Goal: Task Accomplishment & Management: Manage account settings

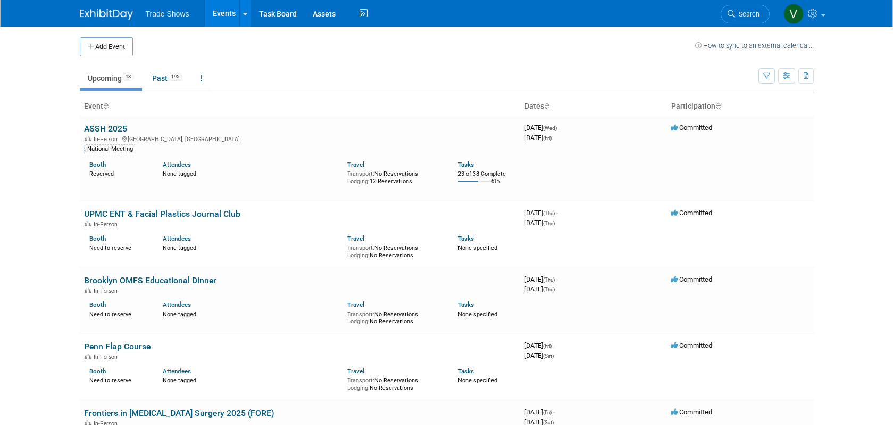
click at [122, 129] on link "ASSH 2025" at bounding box center [105, 128] width 43 height 10
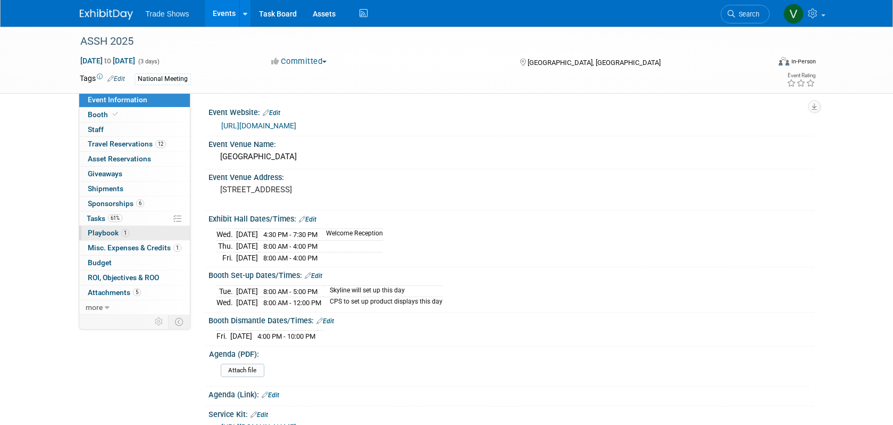
click at [103, 232] on span "Playbook 1" at bounding box center [108, 232] width 41 height 9
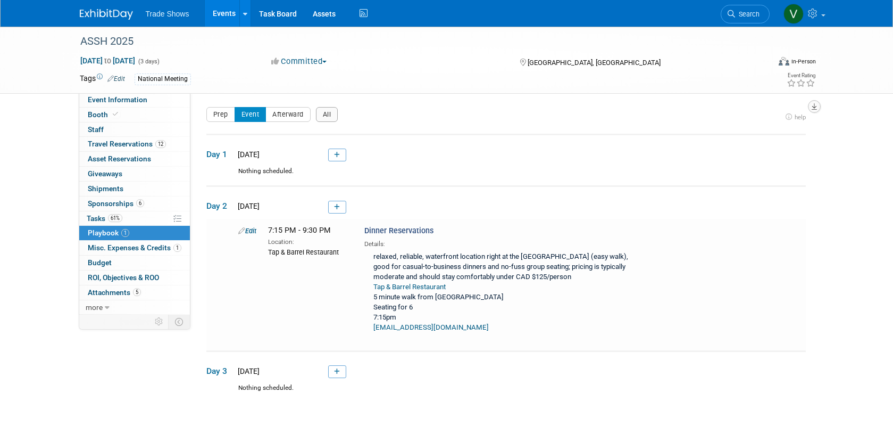
click at [810, 106] on button "button" at bounding box center [814, 106] width 13 height 13
click at [767, 104] on div "Event Website: Edit https://www.assh.org/annualmeeting/s/ Event Venue Name: Van…" at bounding box center [501, 200] width 623 height 215
click at [813, 107] on icon "button" at bounding box center [814, 106] width 5 height 7
click at [551, 114] on div "Prep Event Afterward All" at bounding box center [494, 117] width 576 height 21
click at [114, 131] on link "0 Staff 0" at bounding box center [134, 129] width 111 height 14
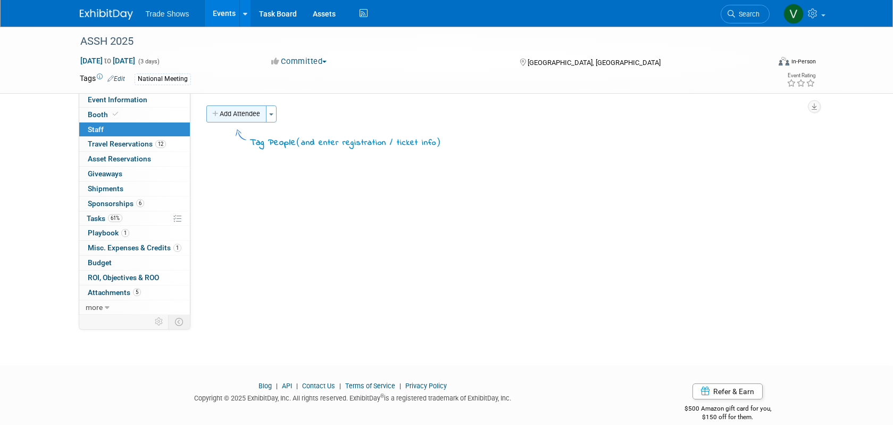
scroll to position [5, 0]
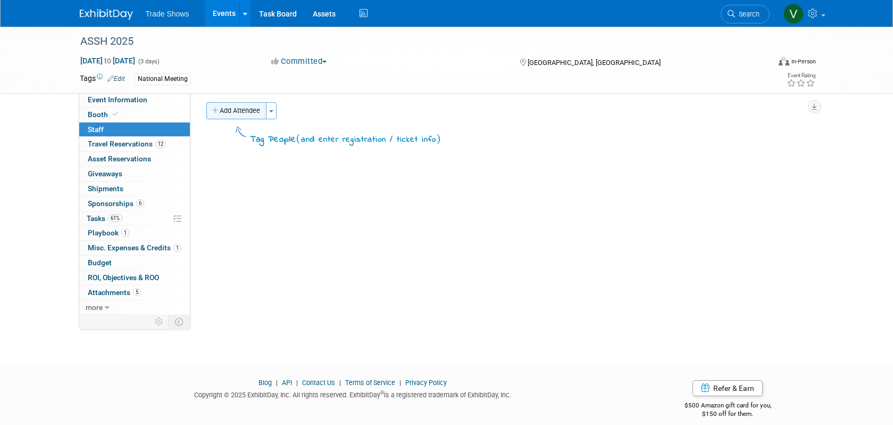
click at [256, 111] on button "Add Attendee" at bounding box center [236, 110] width 60 height 17
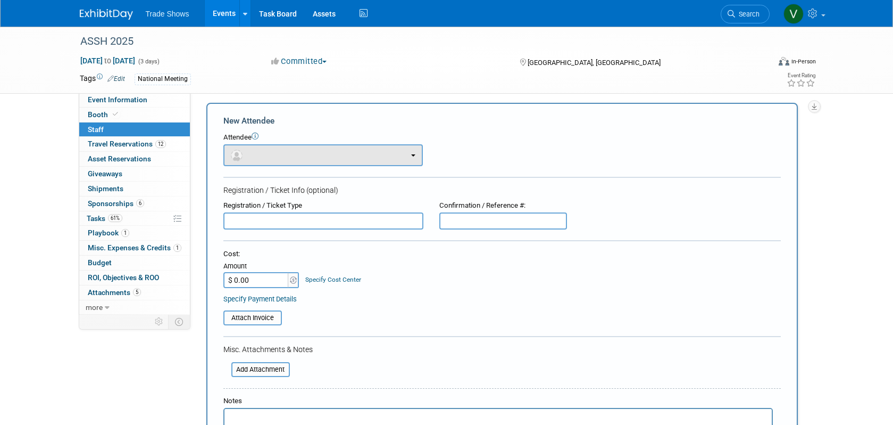
click at [357, 159] on button "button" at bounding box center [322, 155] width 199 height 22
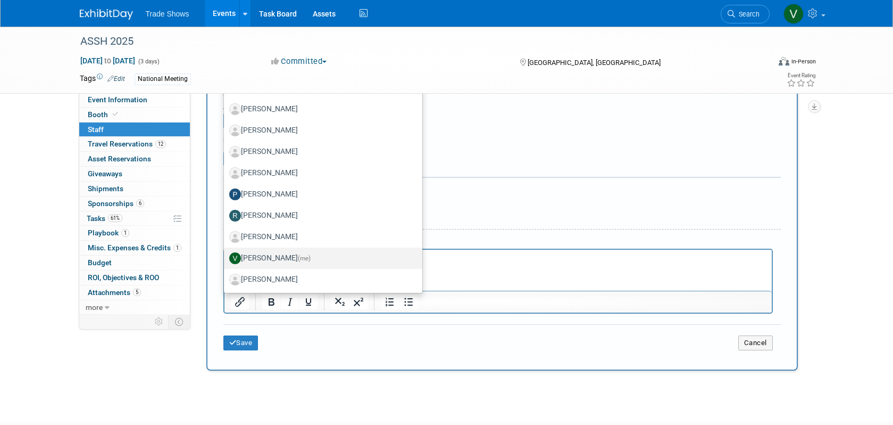
scroll to position [170, 0]
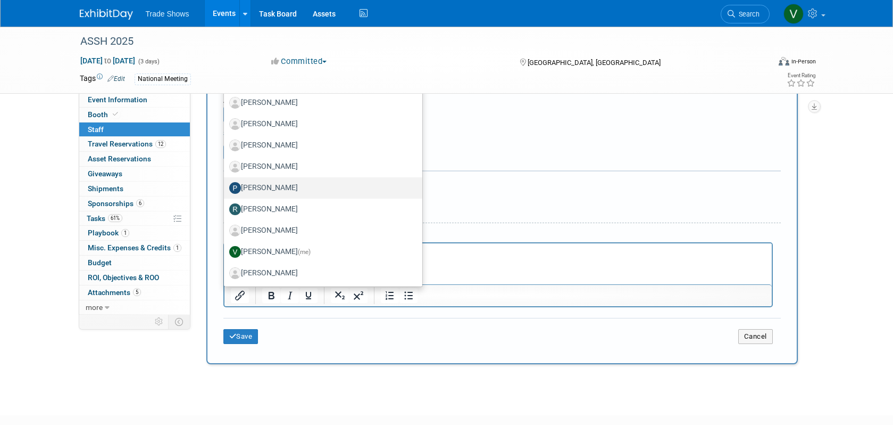
click at [287, 186] on label "Paul Hargis" at bounding box center [320, 187] width 182 height 17
click at [226, 186] on input "Paul Hargis" at bounding box center [222, 186] width 7 height 7
select select "2808b4e6-e7b4-4fd3-8f11-071b91696fc4"
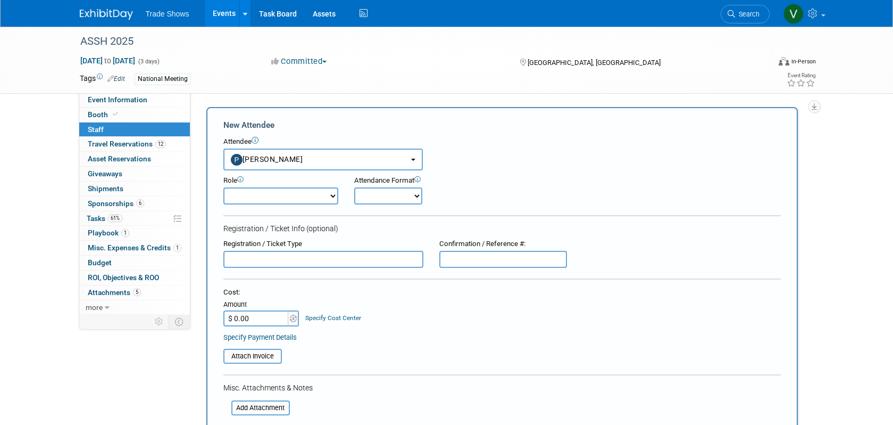
scroll to position [0, 0]
select select "6"
select select "1"
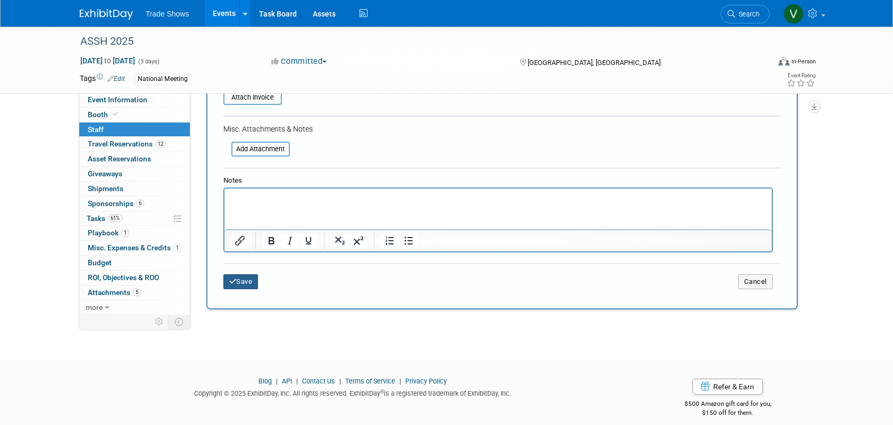
click at [240, 274] on button "Save" at bounding box center [240, 281] width 35 height 15
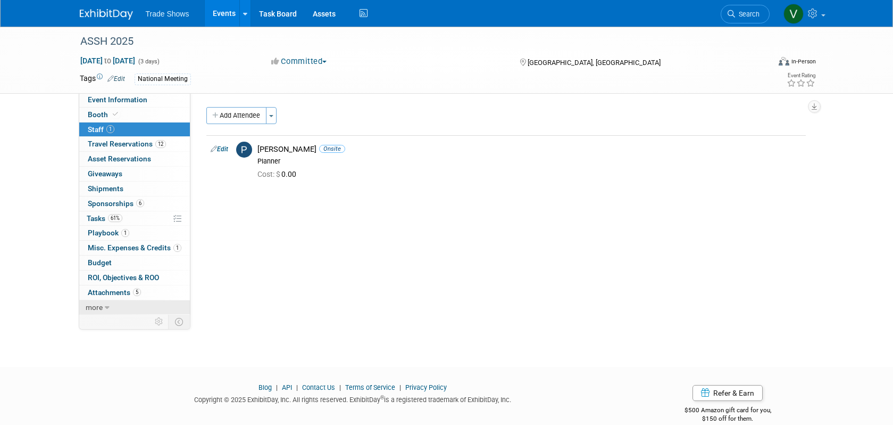
click at [105, 304] on icon at bounding box center [107, 307] width 5 height 7
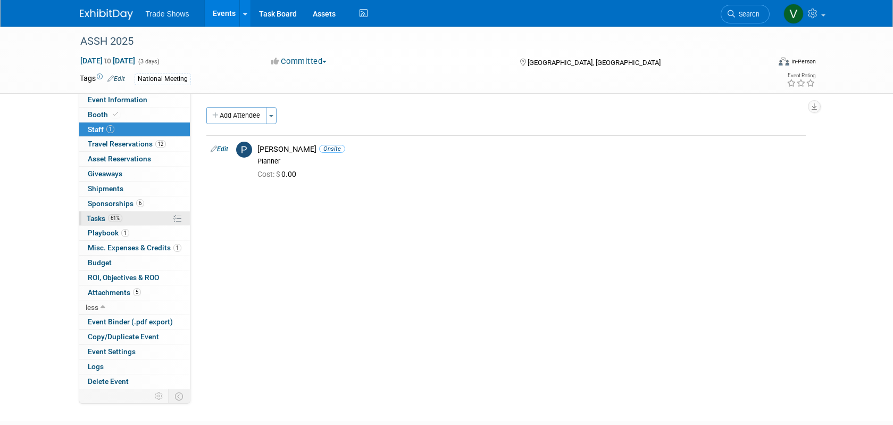
click at [97, 214] on span "Tasks 61%" at bounding box center [105, 218] width 36 height 9
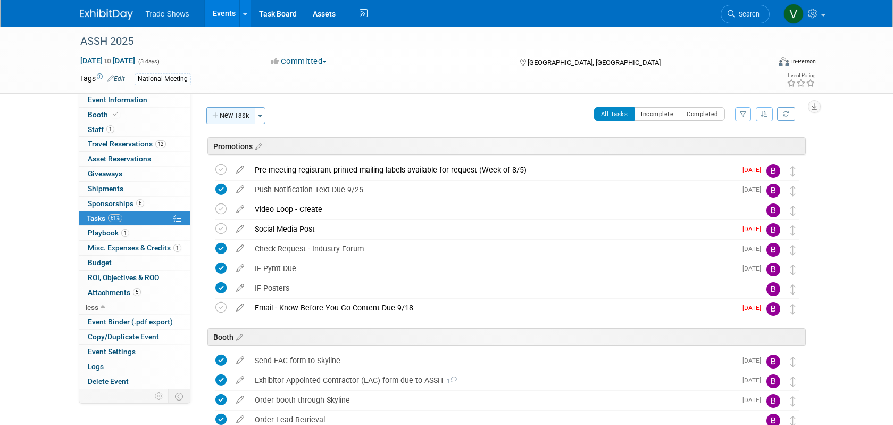
click at [232, 118] on button "New Task" at bounding box center [230, 115] width 49 height 17
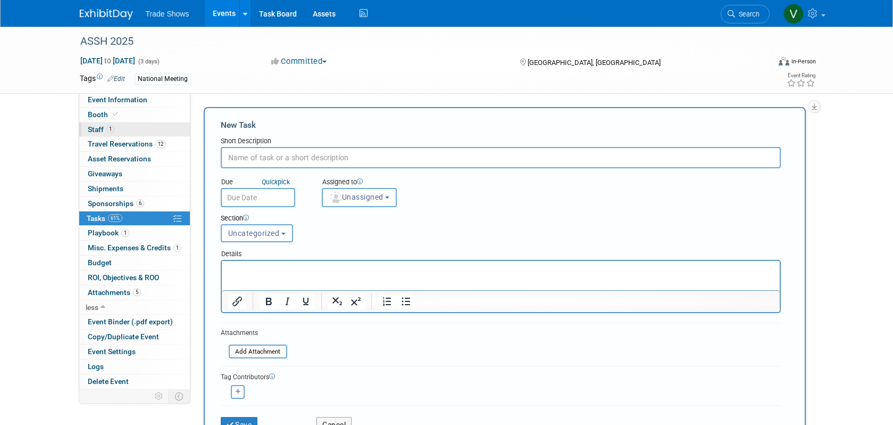
click at [102, 129] on span "Staff 1" at bounding box center [101, 129] width 27 height 9
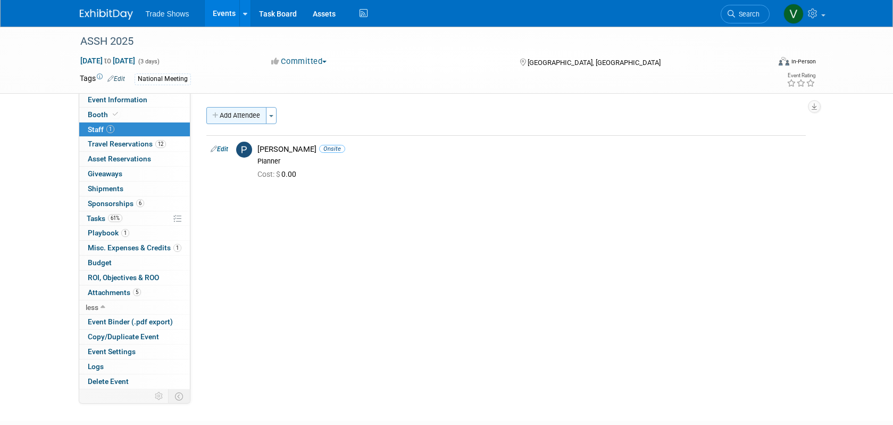
click at [250, 119] on button "Add Attendee" at bounding box center [236, 115] width 60 height 17
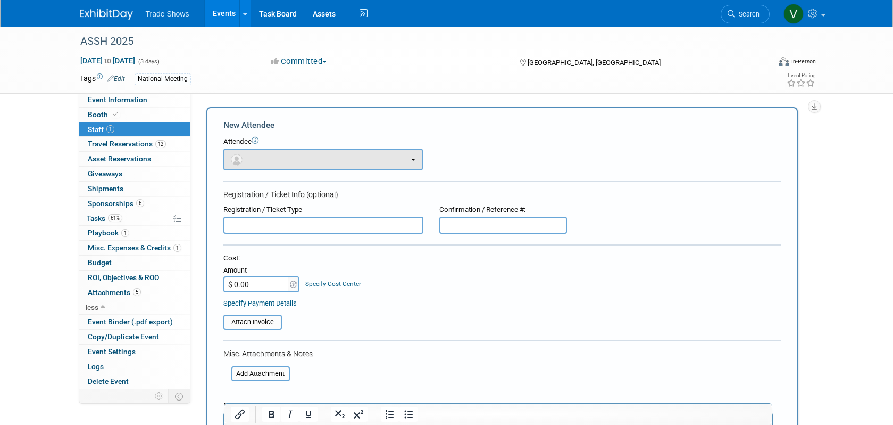
click at [289, 156] on button "button" at bounding box center [322, 159] width 199 height 22
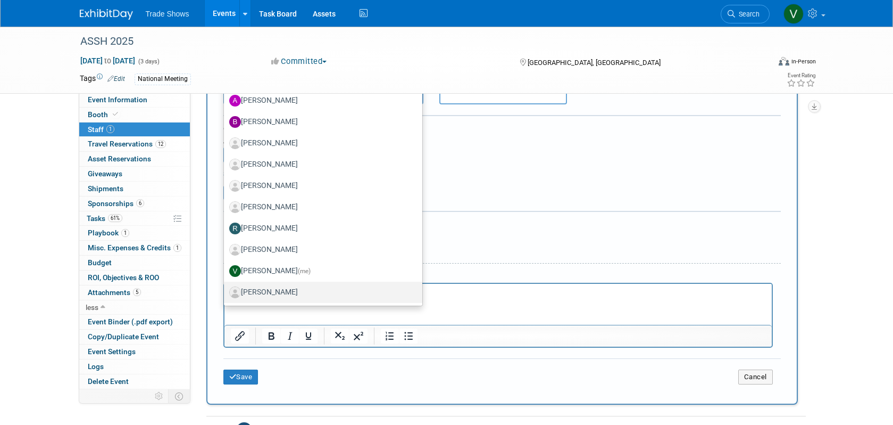
click at [327, 290] on label "Zack Jones" at bounding box center [320, 292] width 182 height 17
click at [226, 290] on input "Zack Jones" at bounding box center [222, 290] width 7 height 7
select select "ff9d4081-59d7-42fb-bd5b-4b8ba72d14f5"
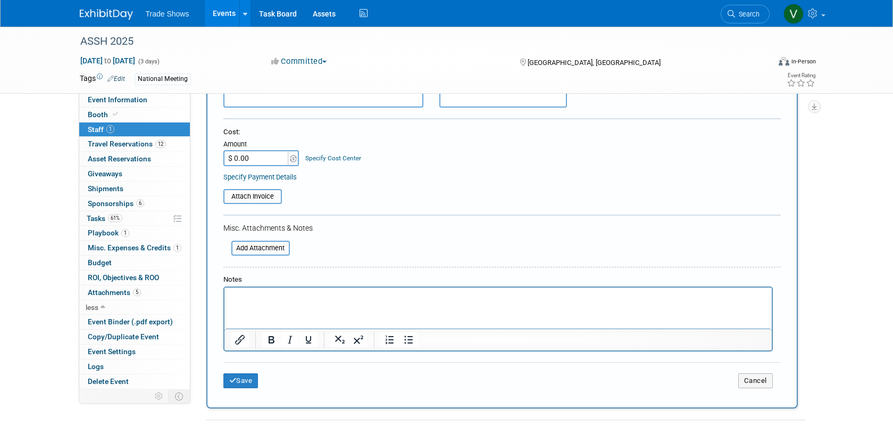
scroll to position [126, 0]
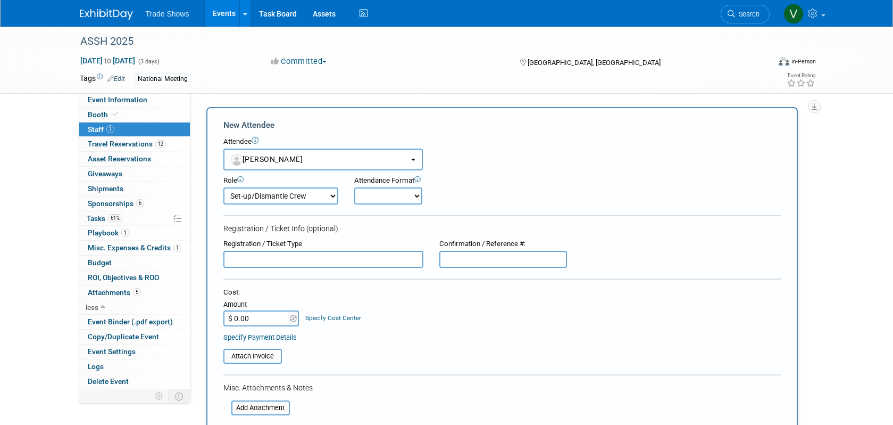
select select "6"
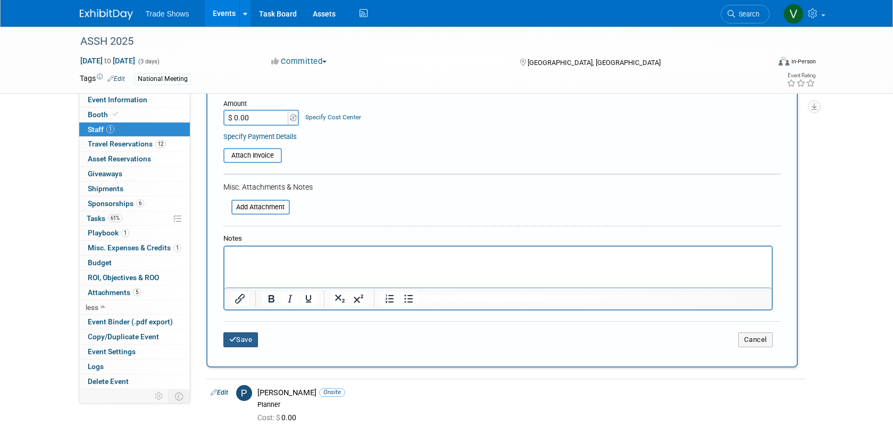
click at [245, 332] on button "Save" at bounding box center [240, 339] width 35 height 15
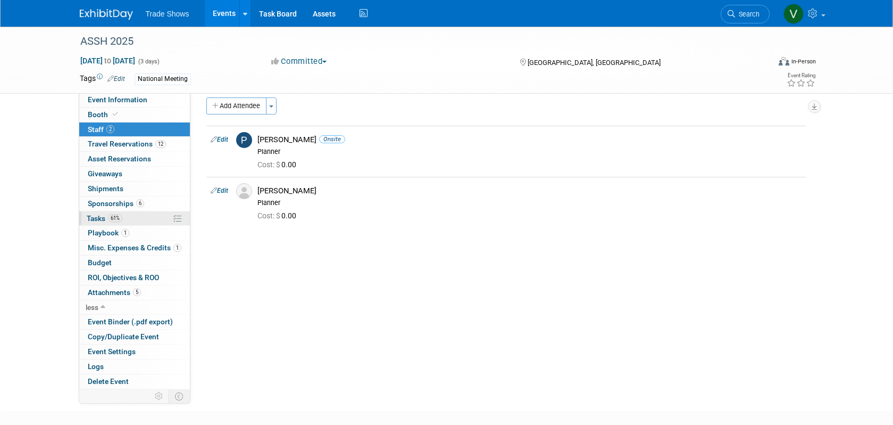
click at [97, 215] on span "Tasks 61%" at bounding box center [105, 218] width 36 height 9
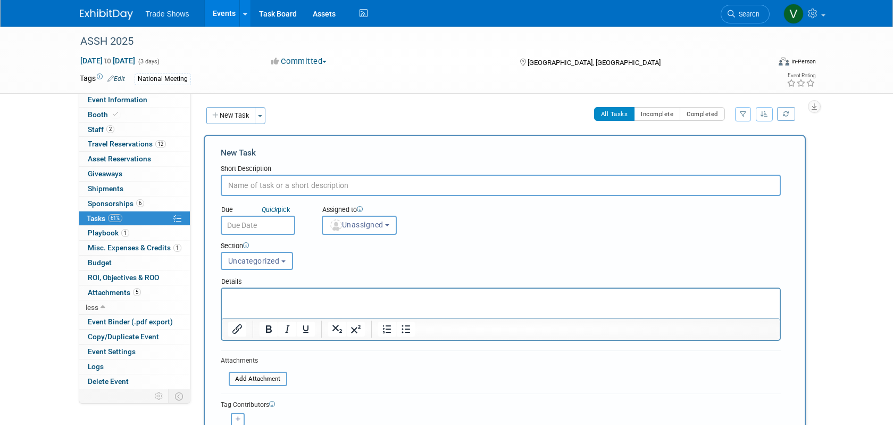
click at [263, 185] on input "text" at bounding box center [501, 184] width 560 height 21
type input "Add Meetings to schedule under playbook"
click at [351, 226] on span "Unassigned" at bounding box center [356, 224] width 54 height 9
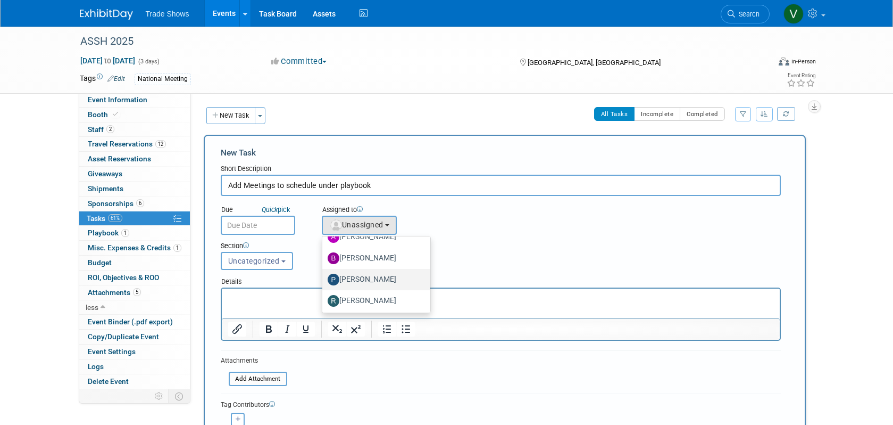
scroll to position [34, 0]
click at [360, 272] on label "Paul Hargis" at bounding box center [374, 279] width 92 height 17
click at [324, 275] on input "Paul Hargis" at bounding box center [320, 278] width 7 height 7
radio input "true"
select select "2808b4e6-e7b4-4fd3-8f11-071b91696fc4"
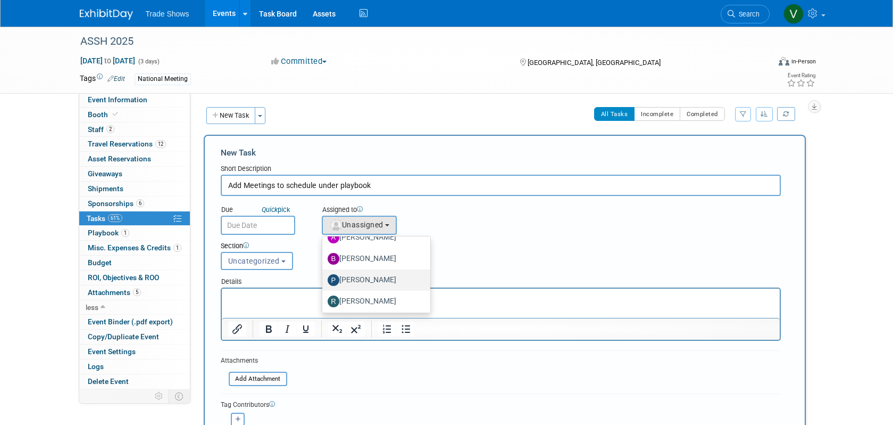
radio input "false"
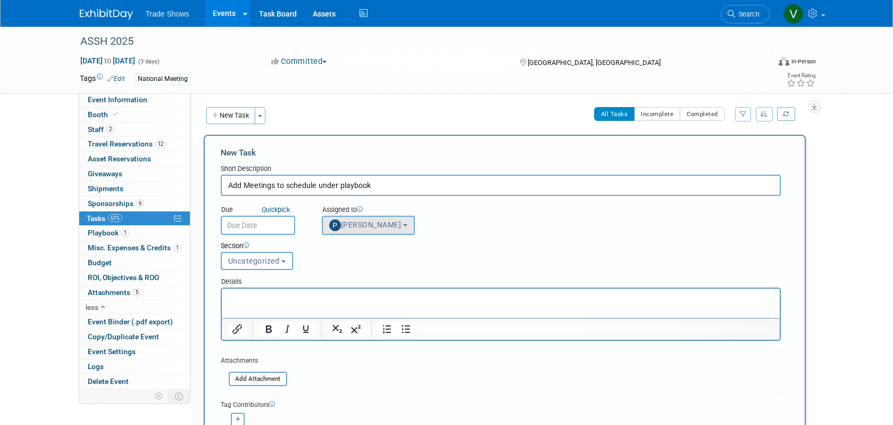
click at [384, 227] on span "Paul Hargis" at bounding box center [365, 224] width 72 height 9
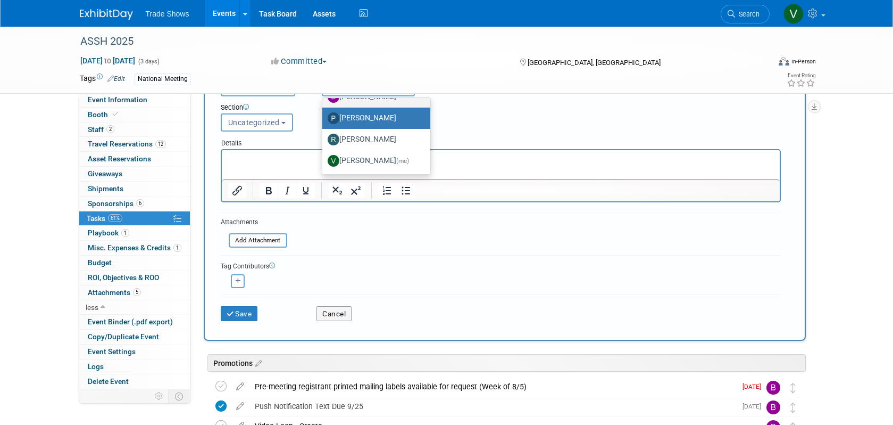
scroll to position [131, 0]
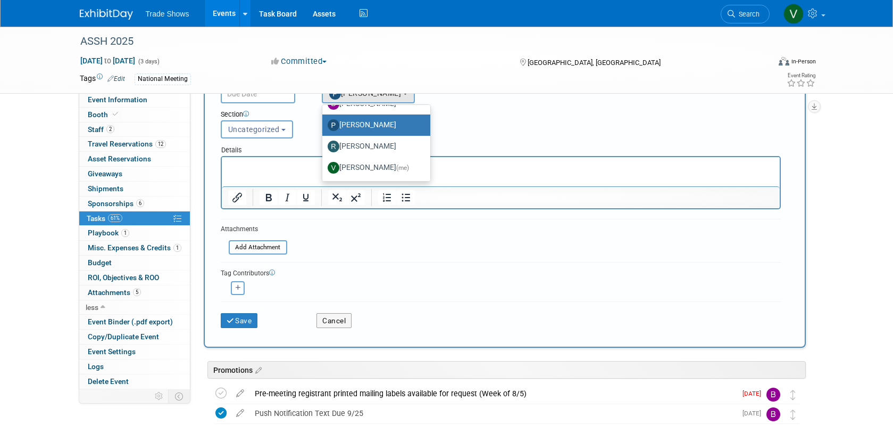
click at [364, 289] on div "Ally remove Becca remove" at bounding box center [501, 286] width 560 height 16
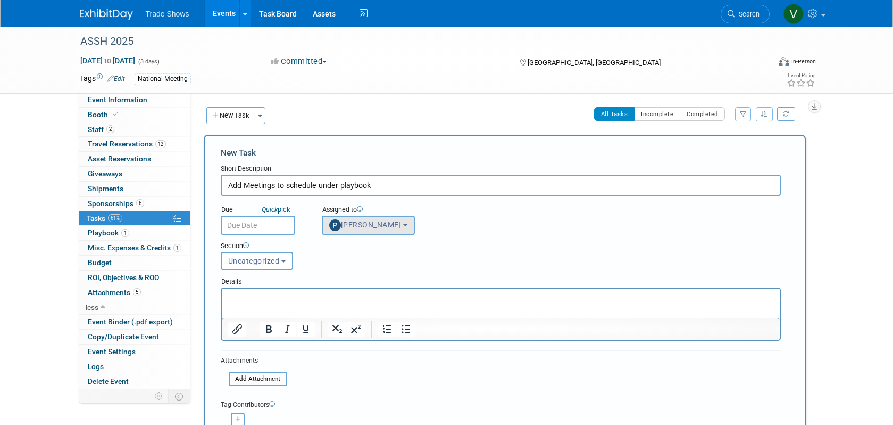
scroll to position [0, 0]
click at [383, 229] on button "Paul Hargis" at bounding box center [368, 224] width 93 height 19
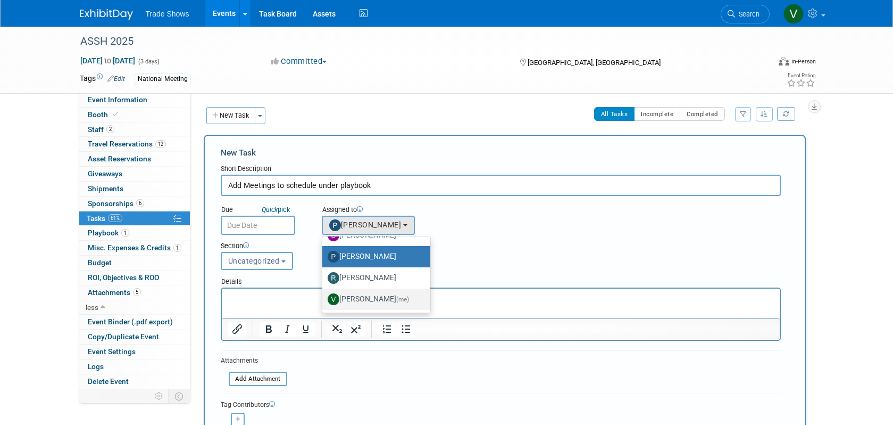
click at [383, 305] on label "Vanessa Caslow (me)" at bounding box center [374, 298] width 92 height 17
click at [324, 301] on input "Vanessa Caslow (me)" at bounding box center [320, 297] width 7 height 7
select select "e6ddf316-bf7f-4b0d-adc3-e2113f03be9f"
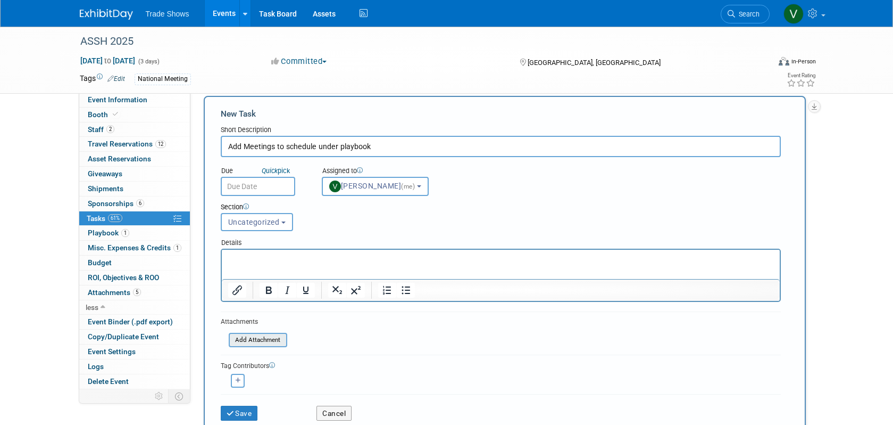
scroll to position [62, 0]
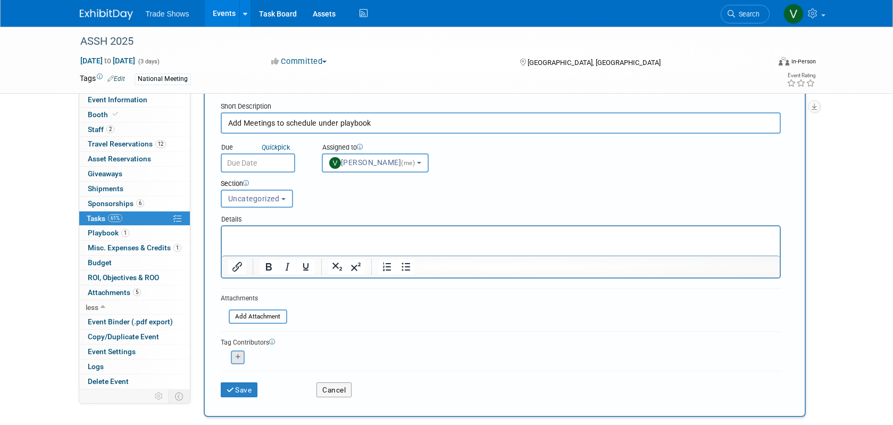
click at [236, 355] on icon "button" at bounding box center [238, 357] width 5 height 6
select select
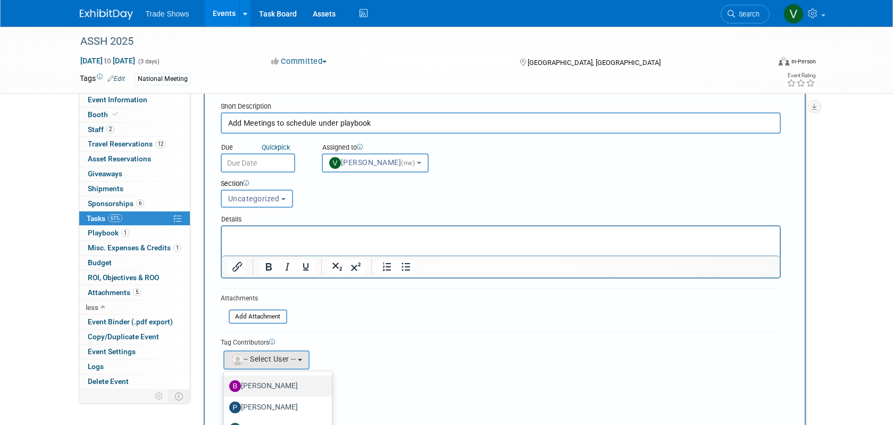
scroll to position [37, 0]
click at [286, 382] on label "Becca Rensi" at bounding box center [275, 389] width 92 height 17
click at [226, 385] on input "Becca Rensi" at bounding box center [222, 388] width 7 height 7
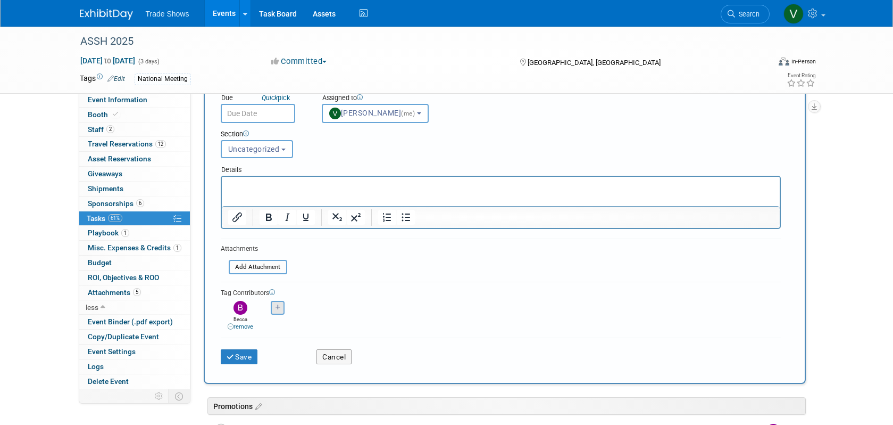
scroll to position [113, 0]
click at [277, 305] on button "button" at bounding box center [278, 306] width 14 height 14
select select
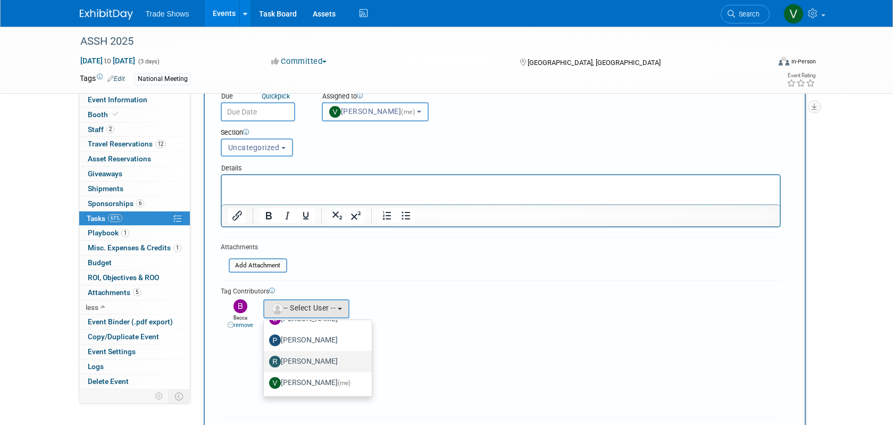
scroll to position [57, 0]
click at [313, 339] on label "Paul Hargis" at bounding box center [315, 339] width 92 height 17
click at [265, 339] on input "Paul Hargis" at bounding box center [262, 338] width 7 height 7
select select "2808b4e6-e7b4-4fd3-8f11-071b91696fc4"
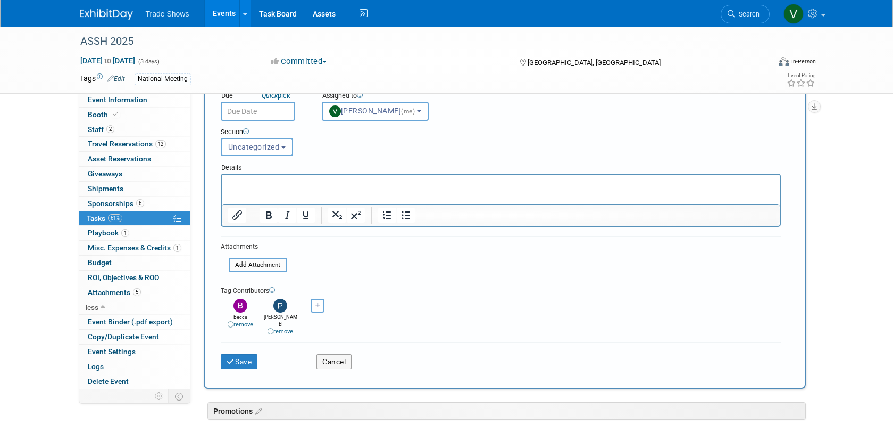
scroll to position [114, 0]
click at [313, 306] on button "button" at bounding box center [318, 305] width 14 height 14
select select
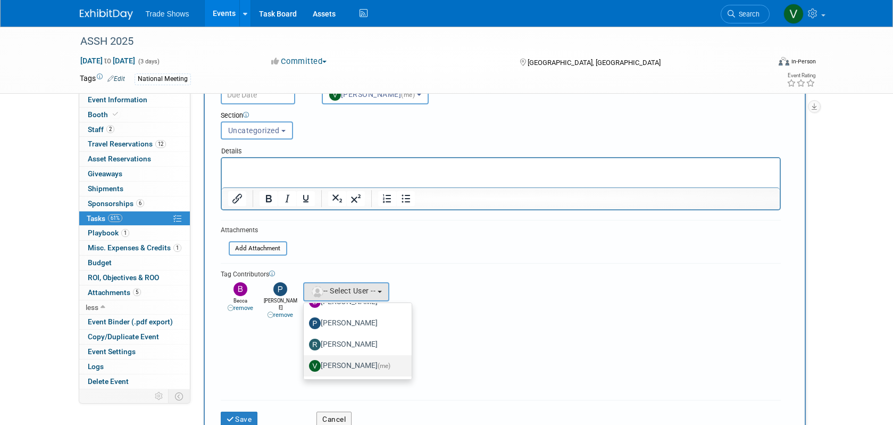
scroll to position [57, 0]
click at [341, 364] on label "Vanessa Caslow (me)" at bounding box center [355, 364] width 92 height 17
click at [305, 364] on input "Vanessa Caslow (me)" at bounding box center [301, 363] width 7 height 7
select select "e6ddf316-bf7f-4b0d-adc3-e2113f03be9f"
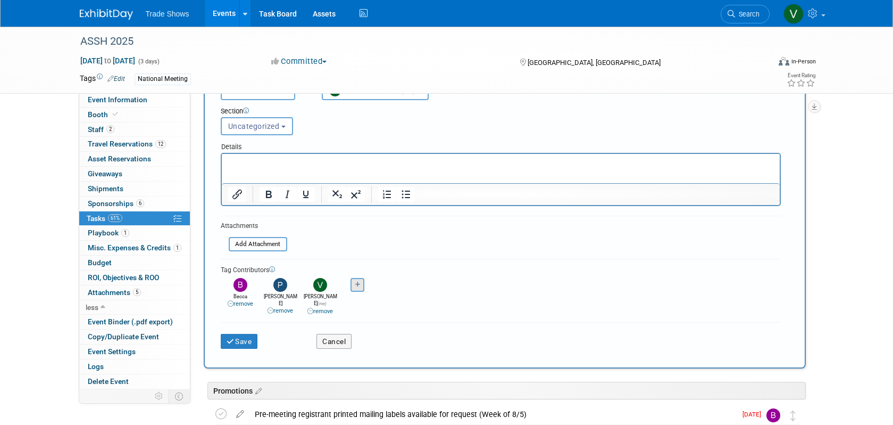
click at [360, 284] on icon "button" at bounding box center [357, 284] width 5 height 6
select select
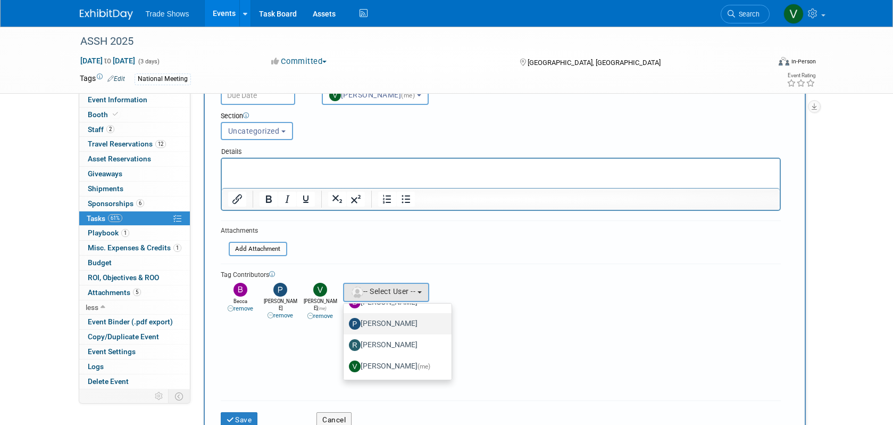
scroll to position [57, 0]
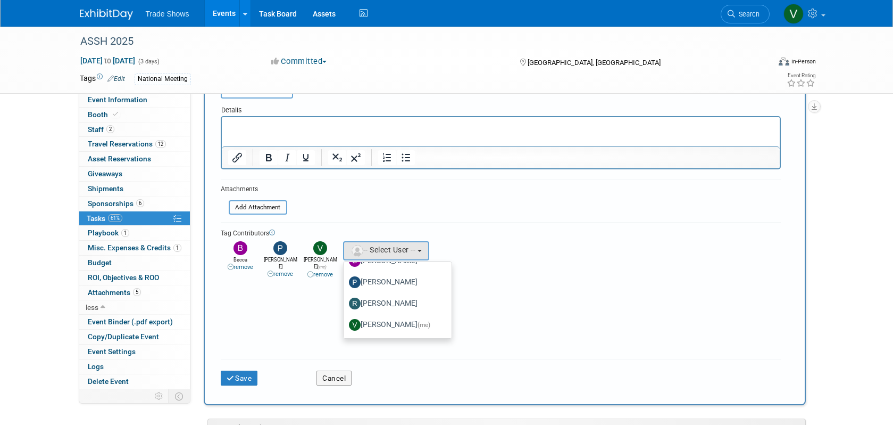
click at [266, 331] on div "Tag Contributors Ally remove" at bounding box center [501, 287] width 560 height 130
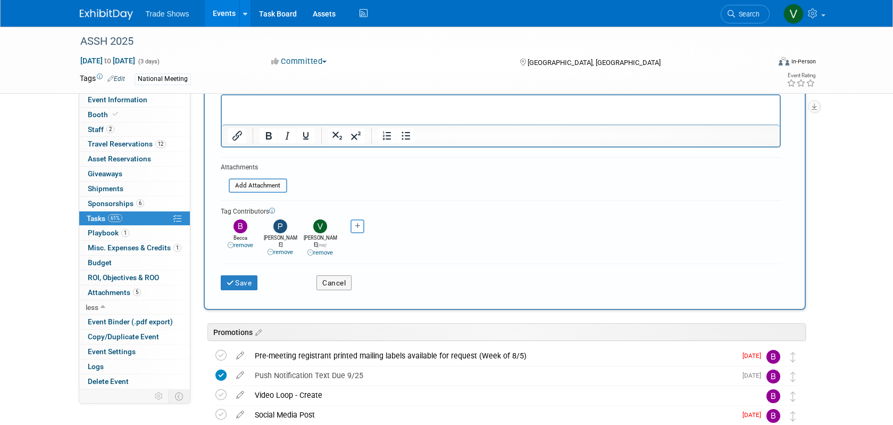
scroll to position [193, 1]
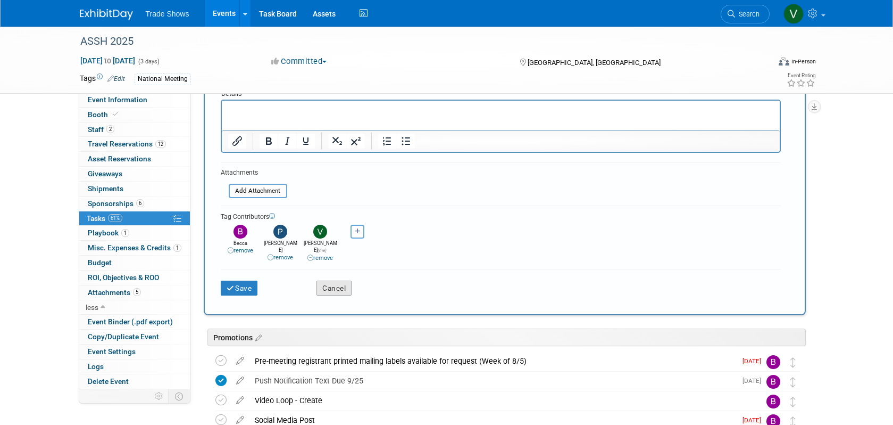
click at [328, 282] on button "Cancel" at bounding box center [334, 287] width 35 height 15
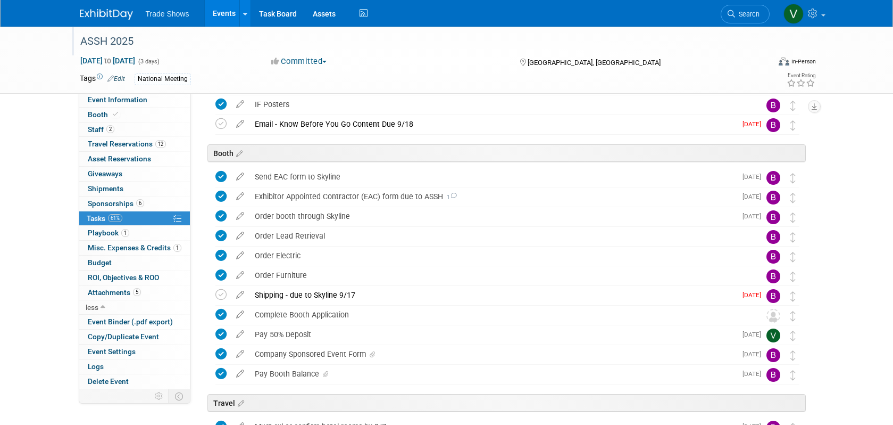
click at [86, 43] on div "ASSH 2025" at bounding box center [415, 41] width 677 height 19
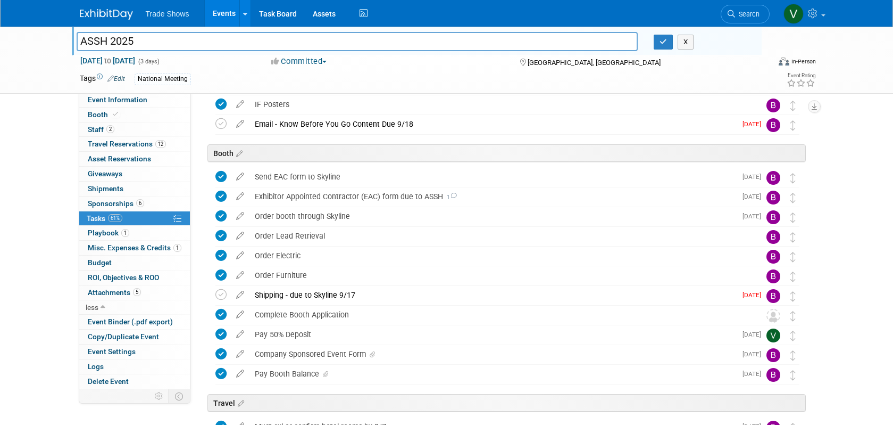
click at [11, 222] on div "ASSH 2025 ASSH 2025 X Oct 8, 2025 to Oct 10, 2025 (3 days) Oct 8, 2025 to Oct 1…" at bounding box center [446, 382] width 893 height 1079
click at [105, 230] on span "Playbook 1" at bounding box center [108, 232] width 41 height 9
